Goal: Task Accomplishment & Management: Use online tool/utility

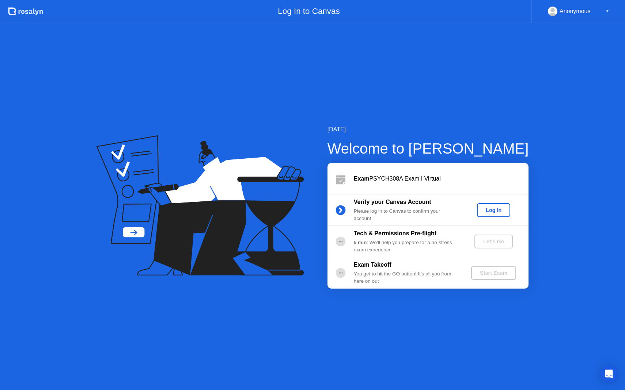
click at [485, 210] on div "Log In" at bounding box center [493, 210] width 27 height 6
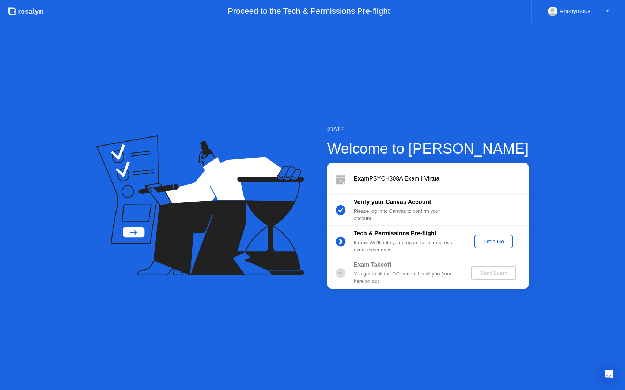
click at [499, 244] on div "Let's Go" at bounding box center [493, 242] width 33 height 6
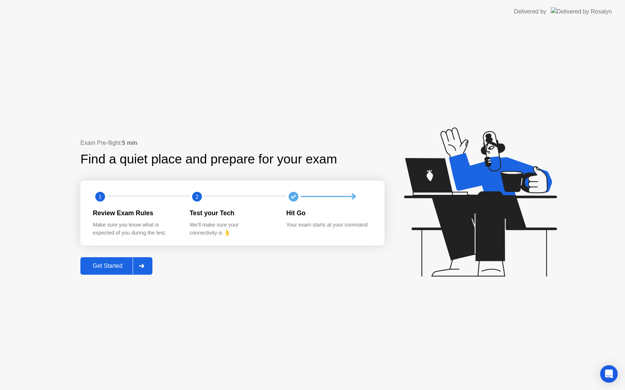
click at [99, 269] on div "Get Started" at bounding box center [108, 266] width 50 height 7
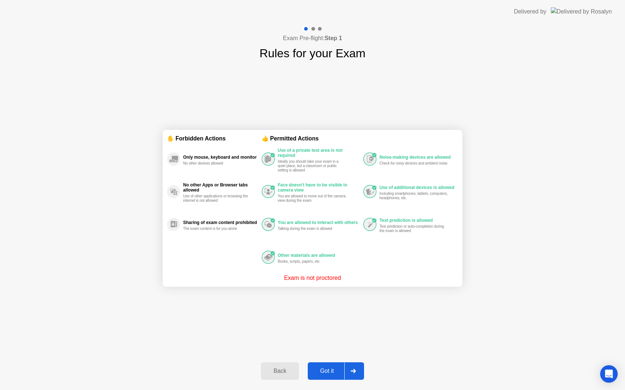
click at [328, 371] on div "Got it" at bounding box center [327, 371] width 34 height 7
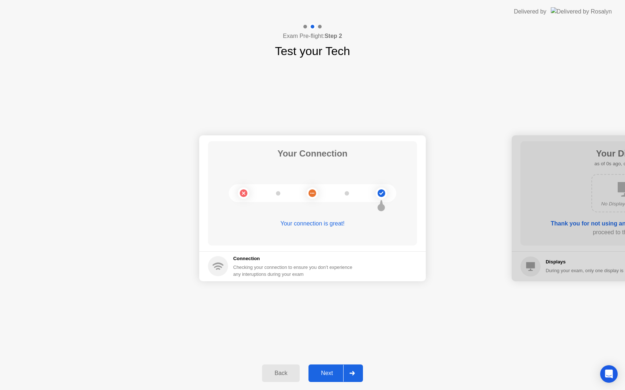
click at [328, 371] on div "Next" at bounding box center [326, 373] width 33 height 7
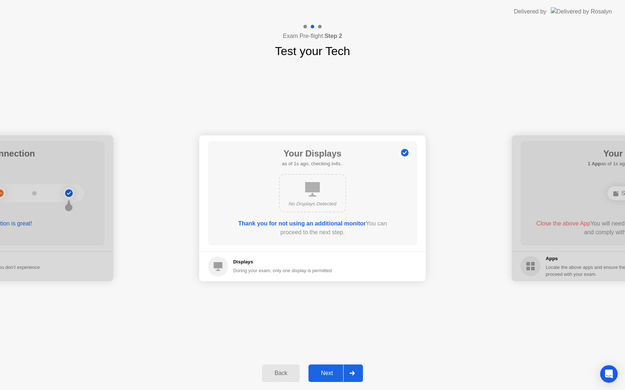
click at [328, 371] on div "Next" at bounding box center [326, 373] width 33 height 7
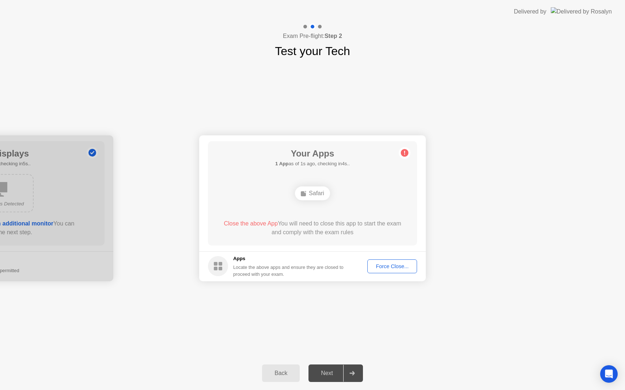
click at [328, 371] on div "Next" at bounding box center [326, 373] width 33 height 7
click at [391, 272] on button "Force Close..." at bounding box center [392, 267] width 50 height 14
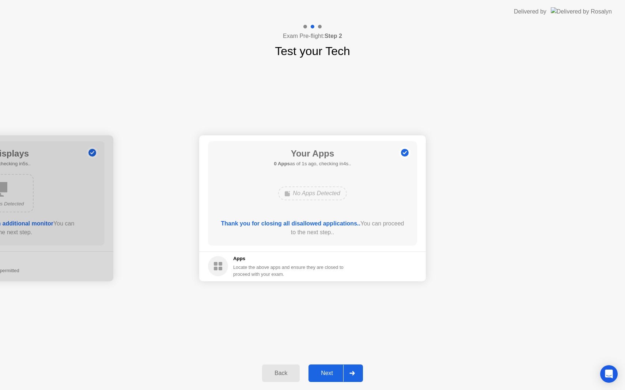
click at [328, 370] on div "Next" at bounding box center [326, 373] width 33 height 7
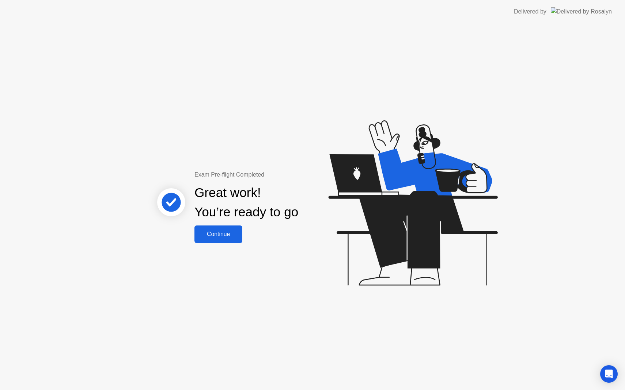
click at [214, 236] on div "Continue" at bounding box center [217, 234] width 43 height 7
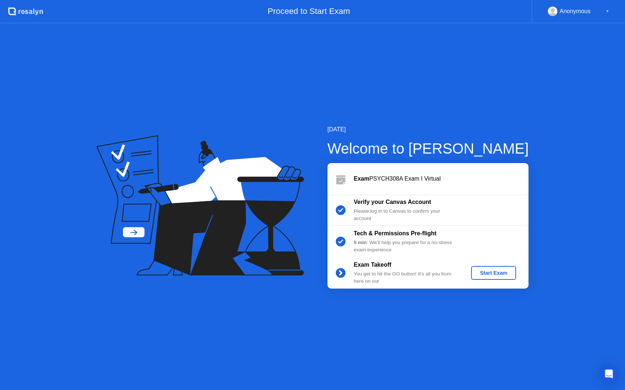
click at [484, 270] on div "Start Exam" at bounding box center [493, 273] width 39 height 6
